Goal: Obtain resource: Download file/media

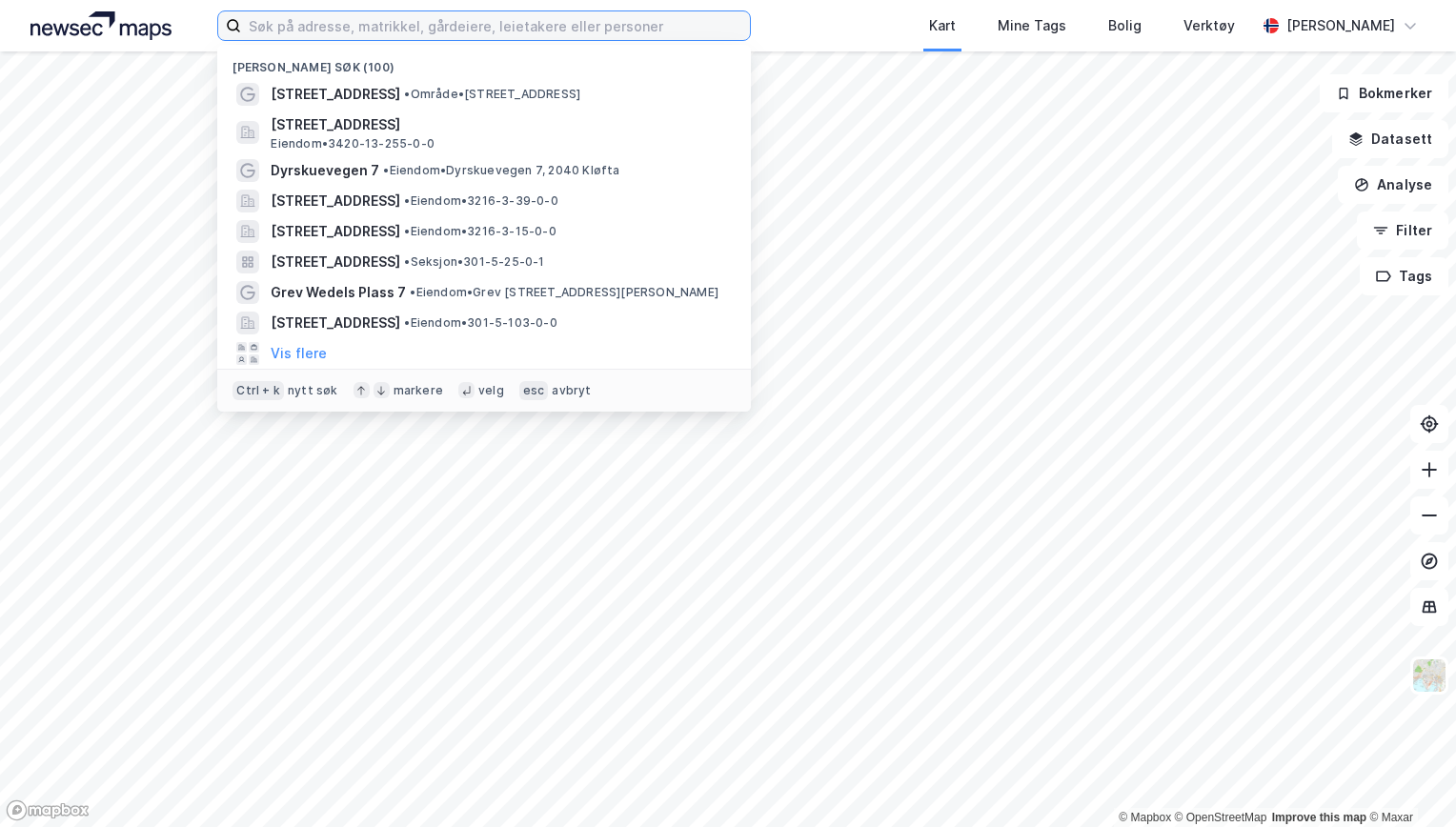
click at [339, 31] on input at bounding box center [496, 25] width 509 height 29
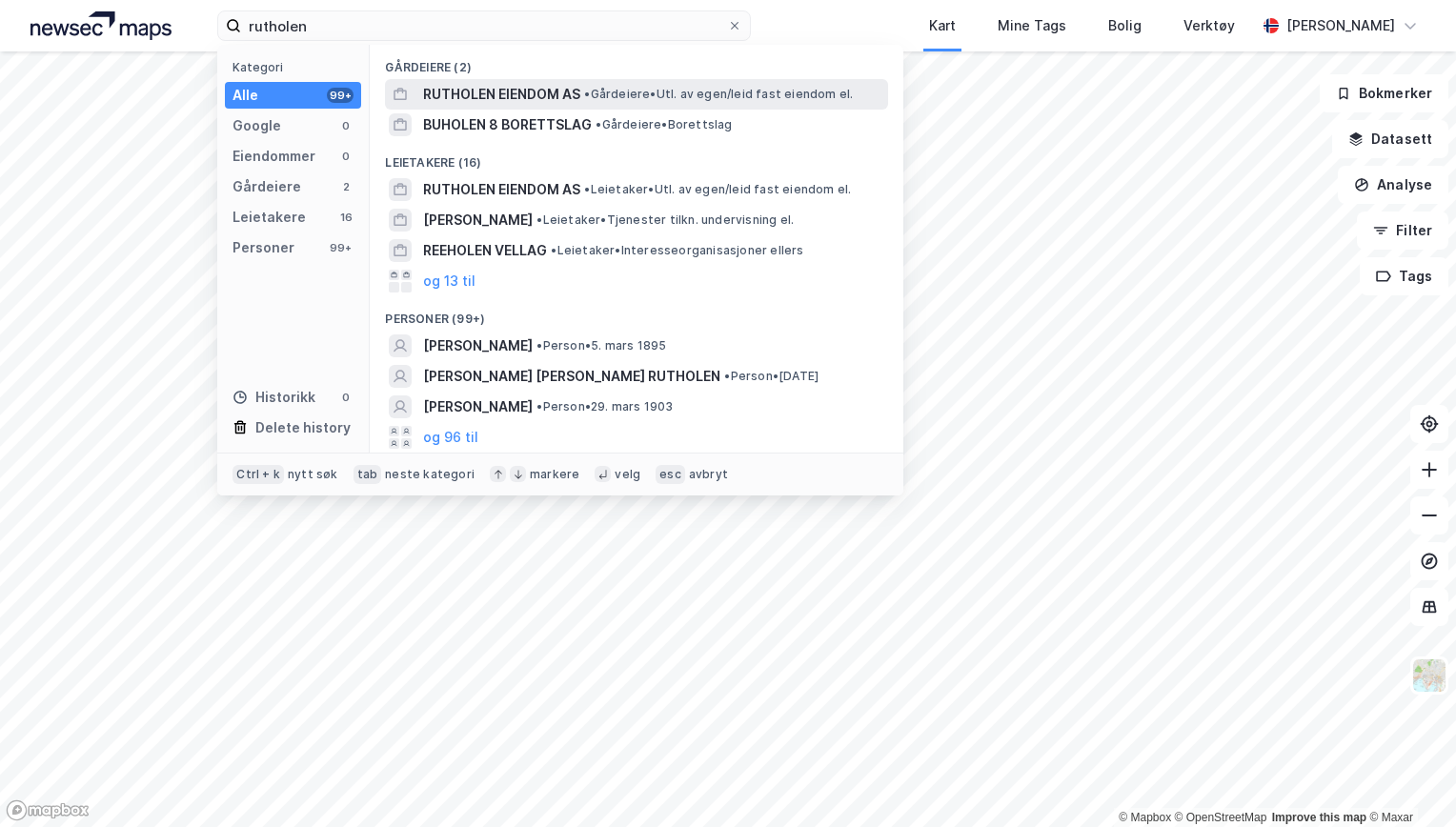
click at [498, 92] on span "RUTHOLEN EIENDOM AS" at bounding box center [502, 94] width 158 height 23
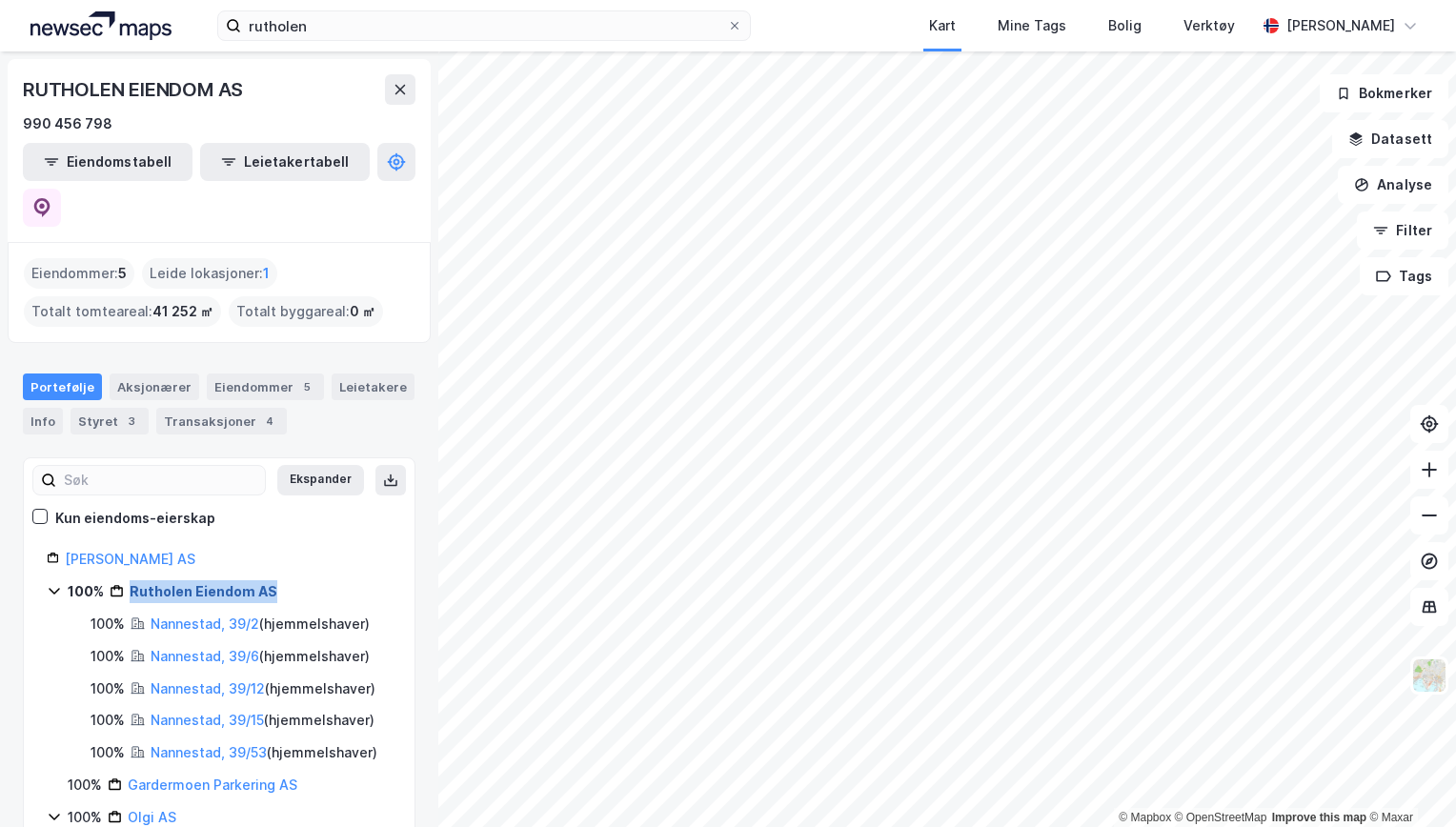
drag, startPoint x: 281, startPoint y: 543, endPoint x: 132, endPoint y: 538, distance: 149.1
click at [132, 581] on div "100% Rutholen Eiendom AS" at bounding box center [230, 592] width 324 height 23
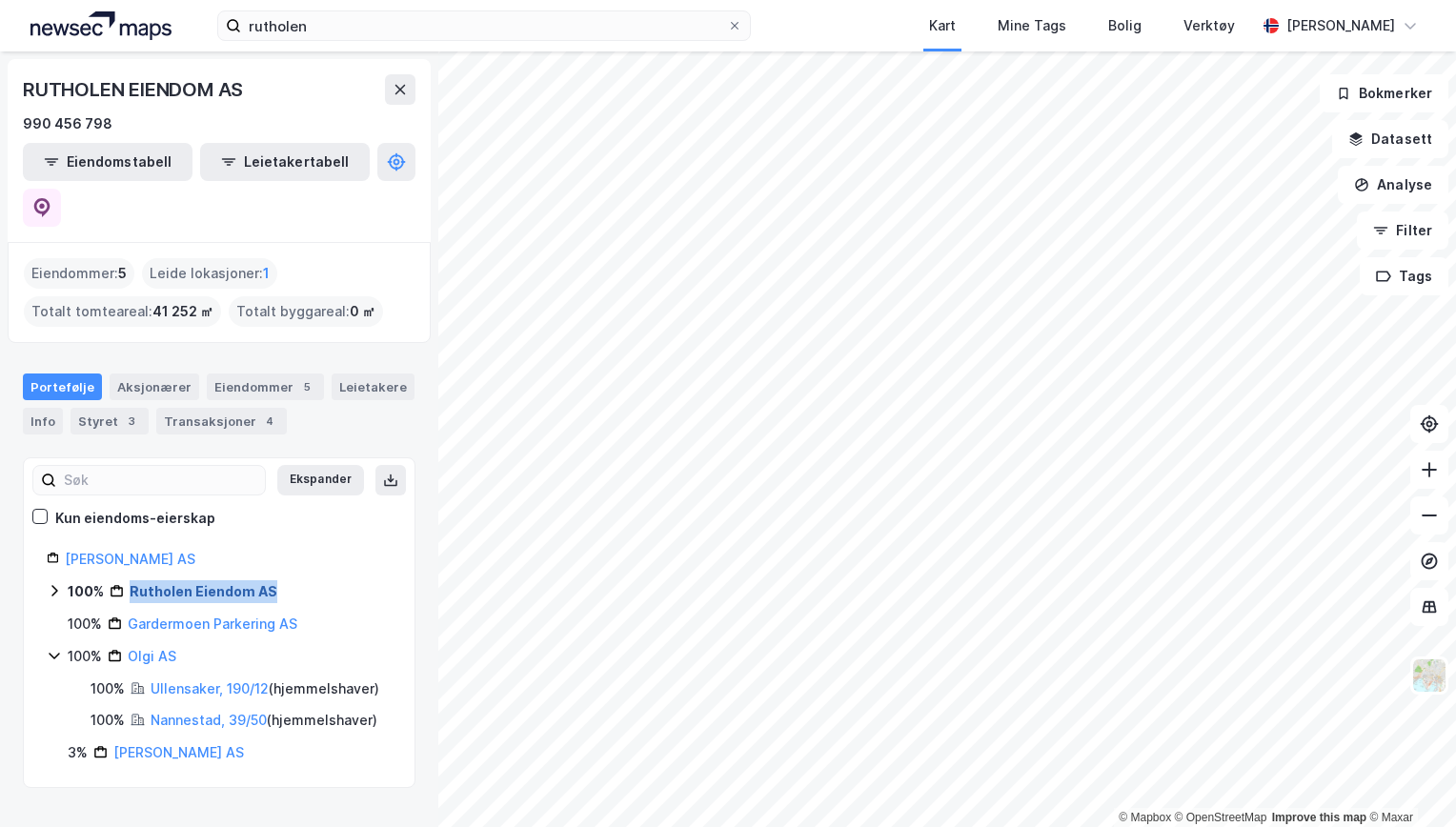
copy link "Rutholen Eiendom AS"
click at [248, 613] on div "Gardermoen Parkering AS" at bounding box center [213, 623] width 170 height 23
click at [209, 616] on link "Gardermoen Parkering AS" at bounding box center [213, 623] width 170 height 16
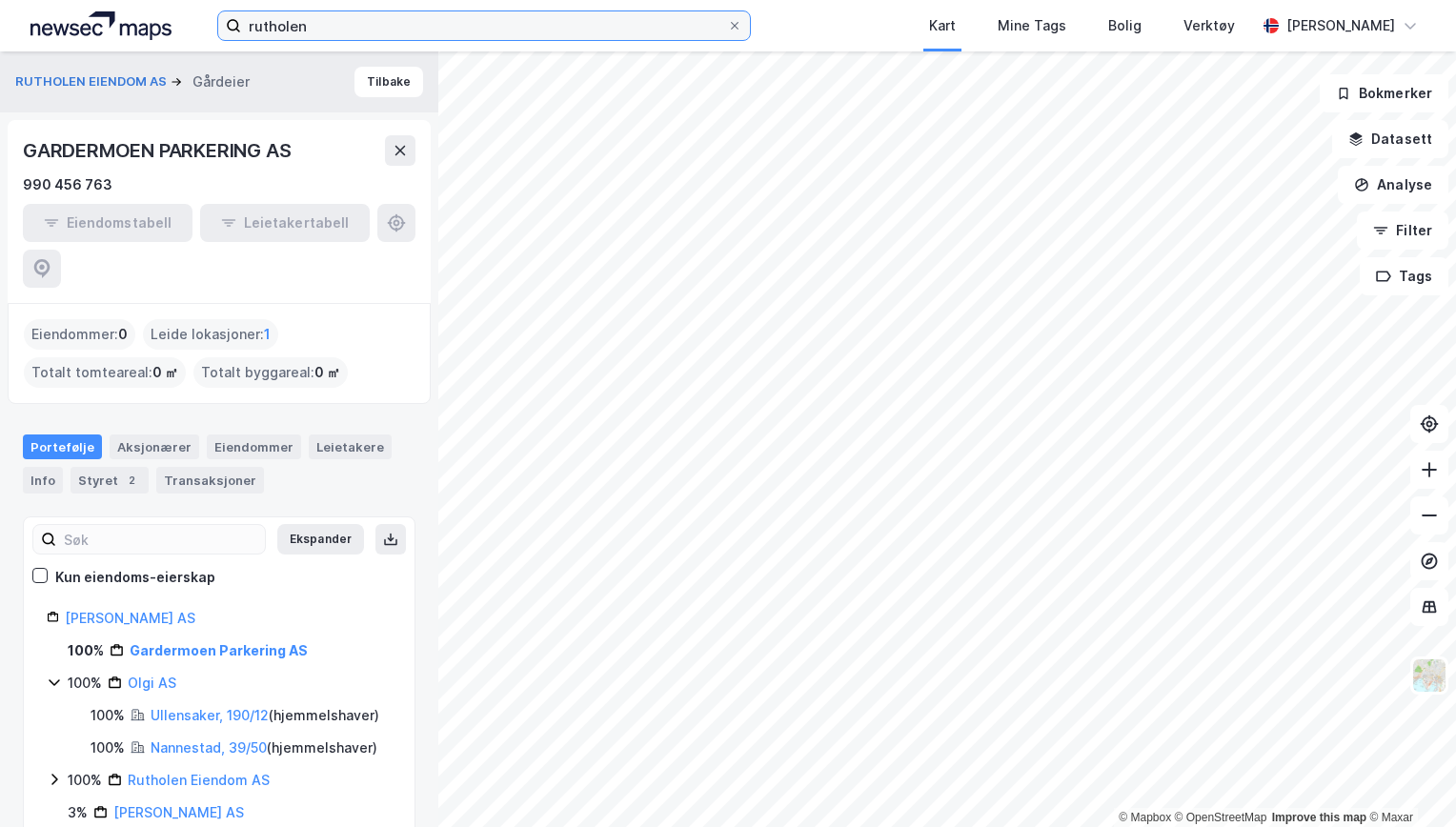
click at [314, 23] on input "rutholen" at bounding box center [484, 25] width 486 height 29
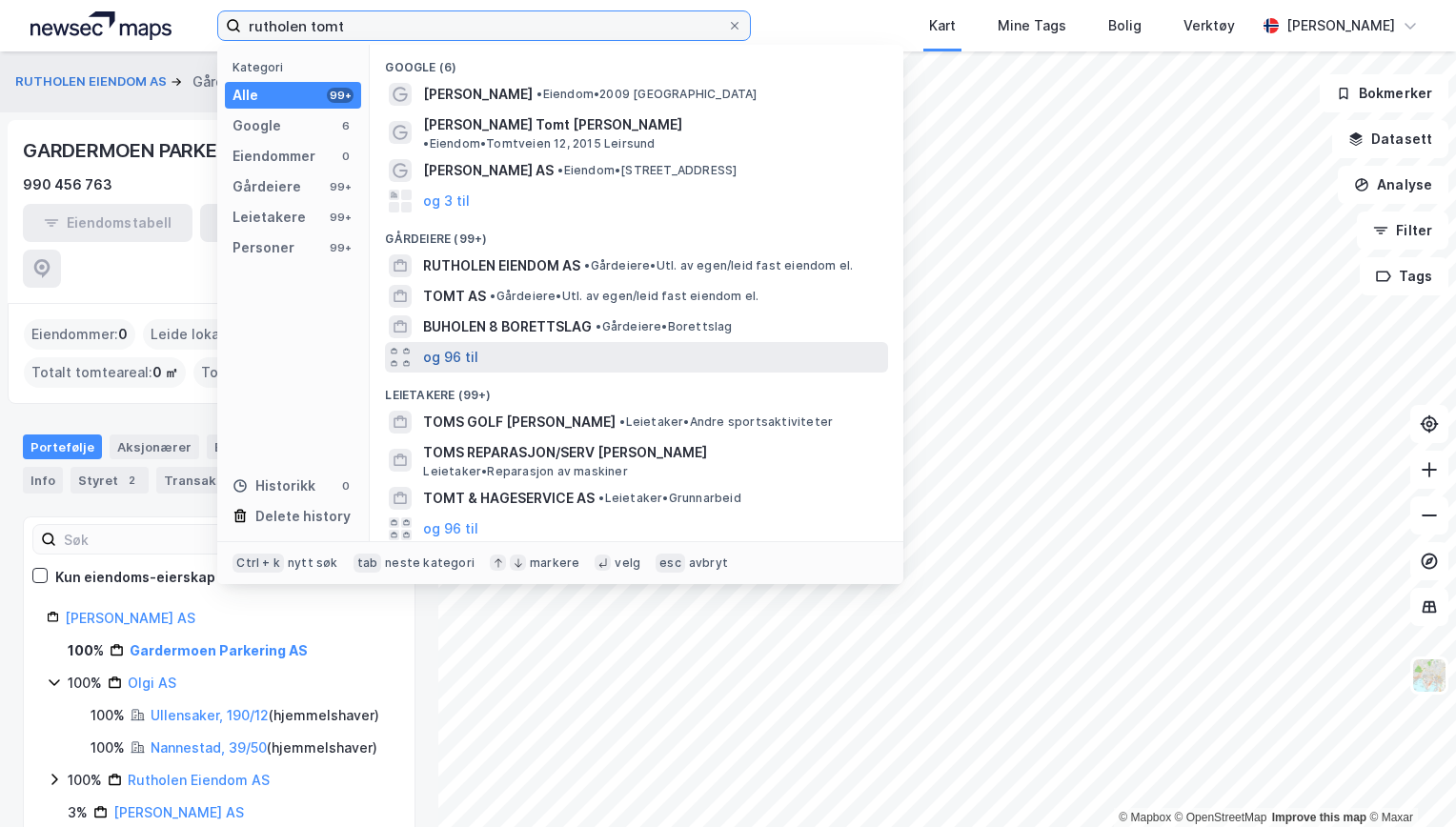
type input "rutholen tomt"
click at [473, 346] on button "og 96 til" at bounding box center [450, 357] width 55 height 23
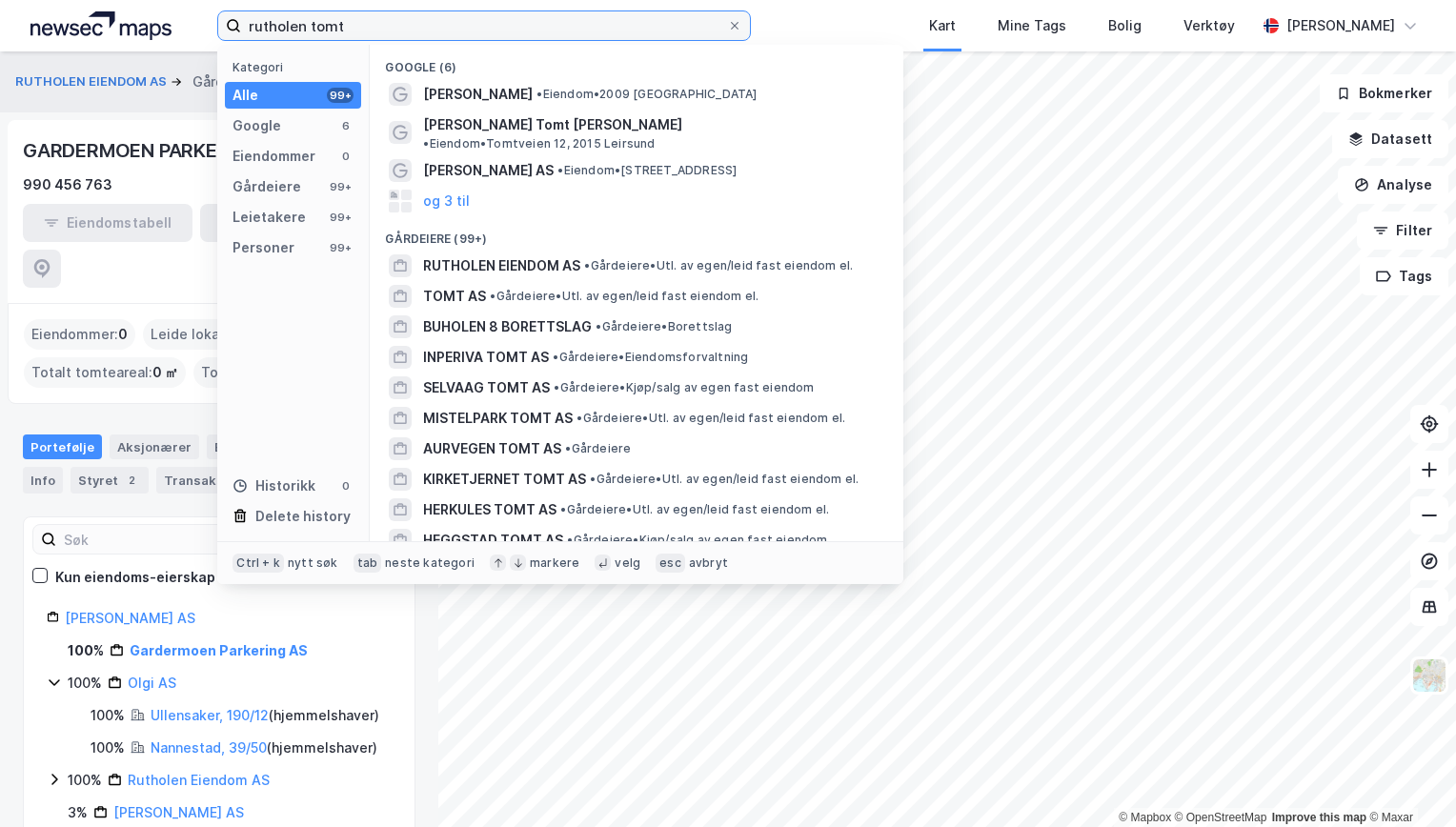
click at [361, 23] on input "rutholen tomt" at bounding box center [484, 25] width 486 height 29
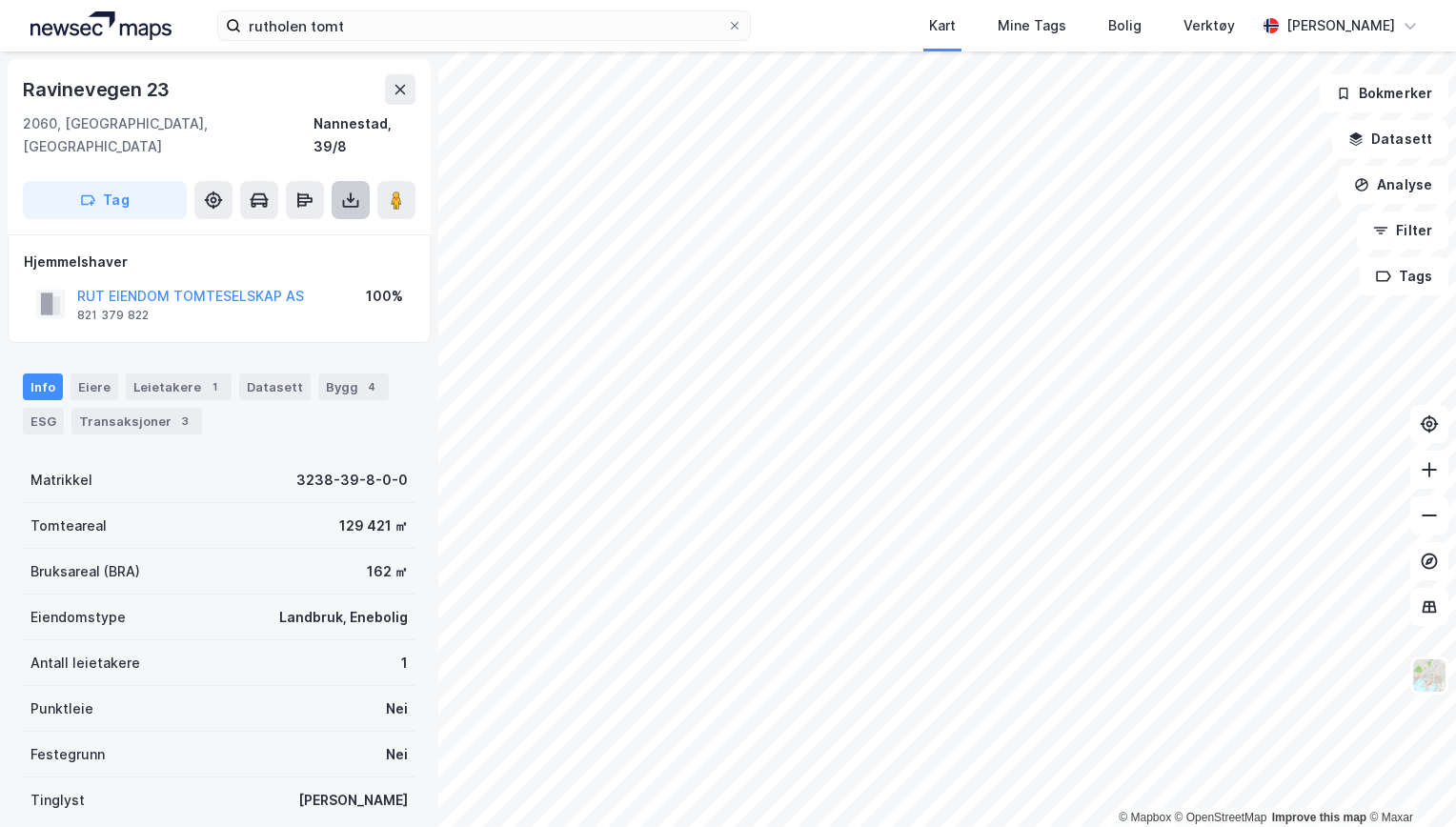
click at [348, 191] on icon at bounding box center [350, 200] width 19 height 19
click at [287, 230] on div "Last ned grunnbok" at bounding box center [255, 237] width 111 height 15
click at [345, 191] on icon at bounding box center [350, 200] width 19 height 19
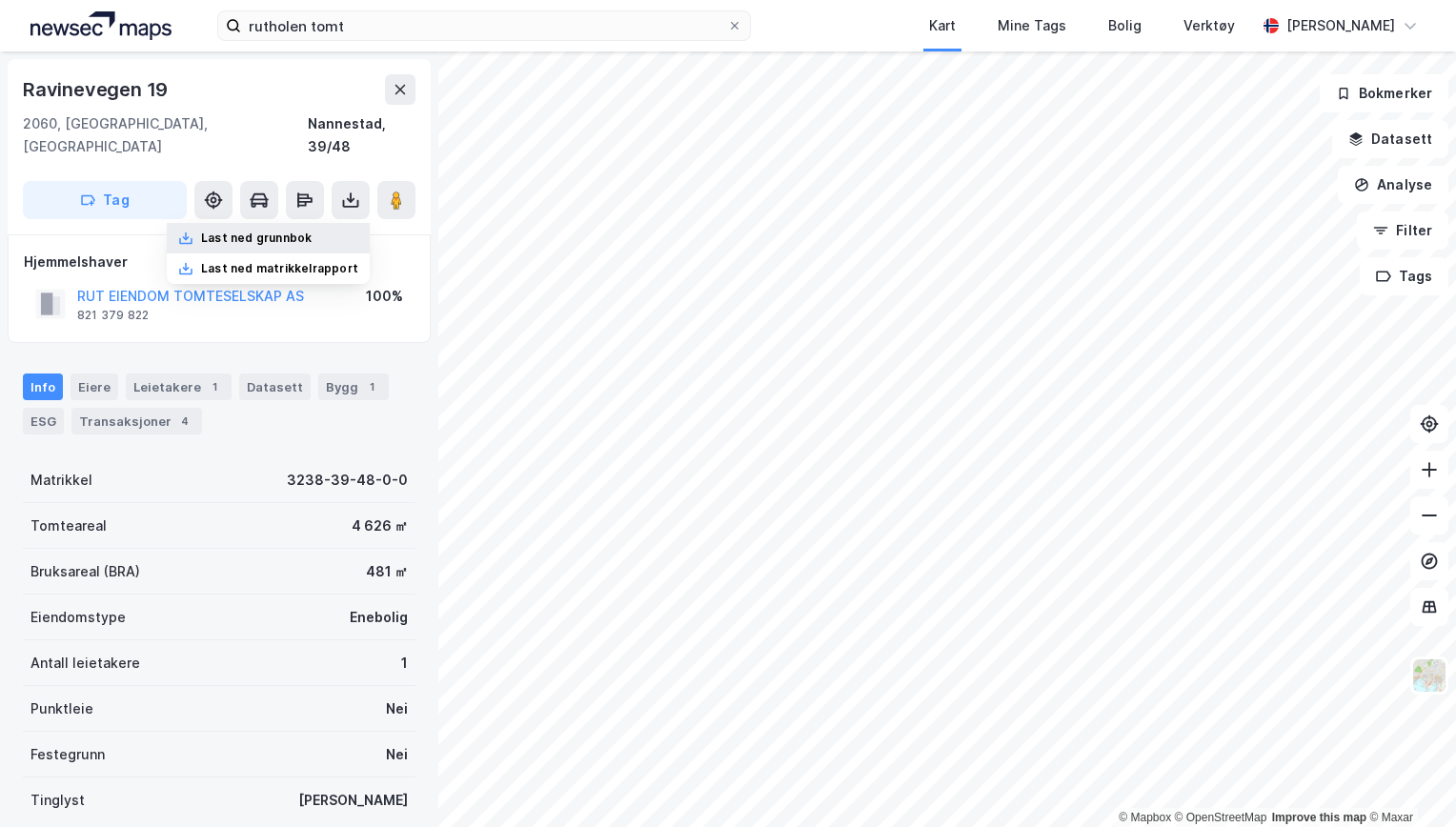
click at [303, 230] on div "Last ned grunnbok" at bounding box center [255, 237] width 111 height 15
